Goal: Task Accomplishment & Management: Use online tool/utility

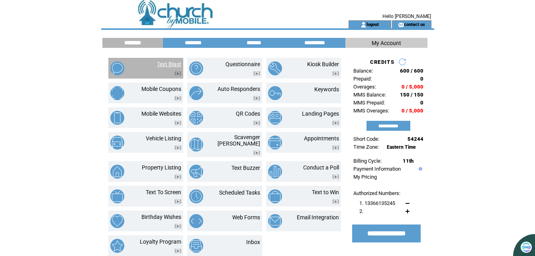
drag, startPoint x: 0, startPoint y: 0, endPoint x: 168, endPoint y: 66, distance: 180.1
click at [168, 66] on link "Text Blast" at bounding box center [169, 64] width 24 height 6
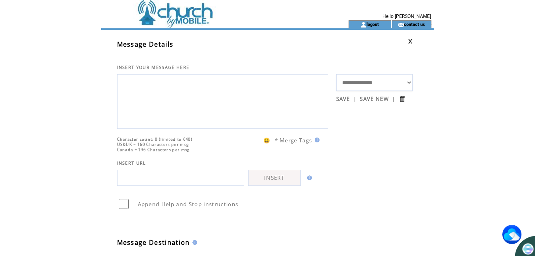
click at [157, 85] on textarea at bounding box center [222, 100] width 202 height 48
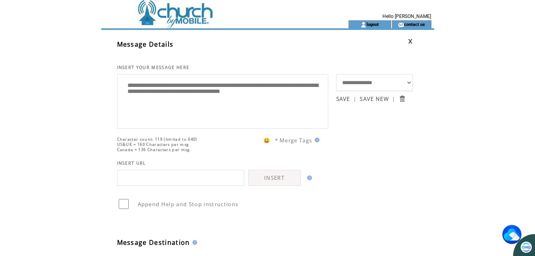
type textarea "**********"
